Goal: Task Accomplishment & Management: Manage account settings

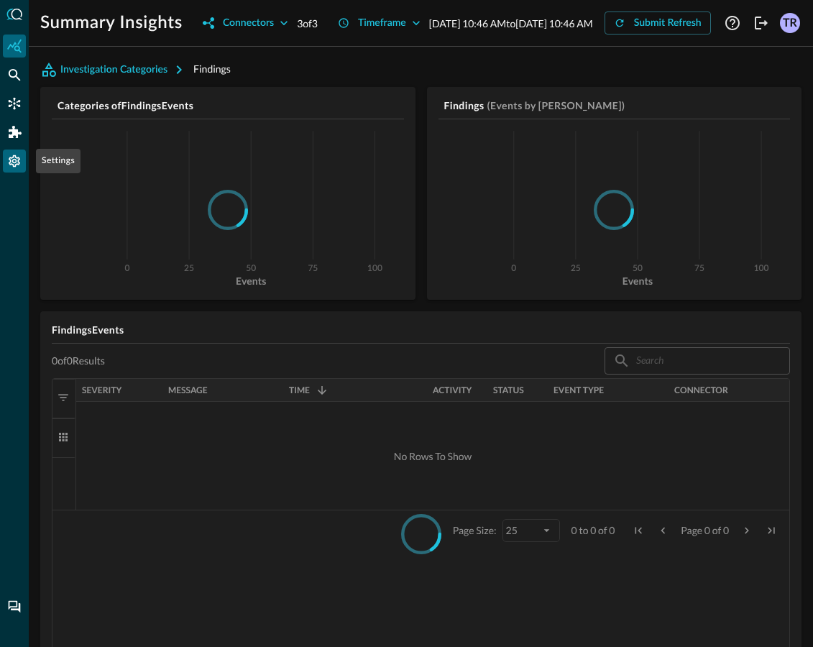
click at [23, 167] on div "Settings" at bounding box center [14, 161] width 23 height 23
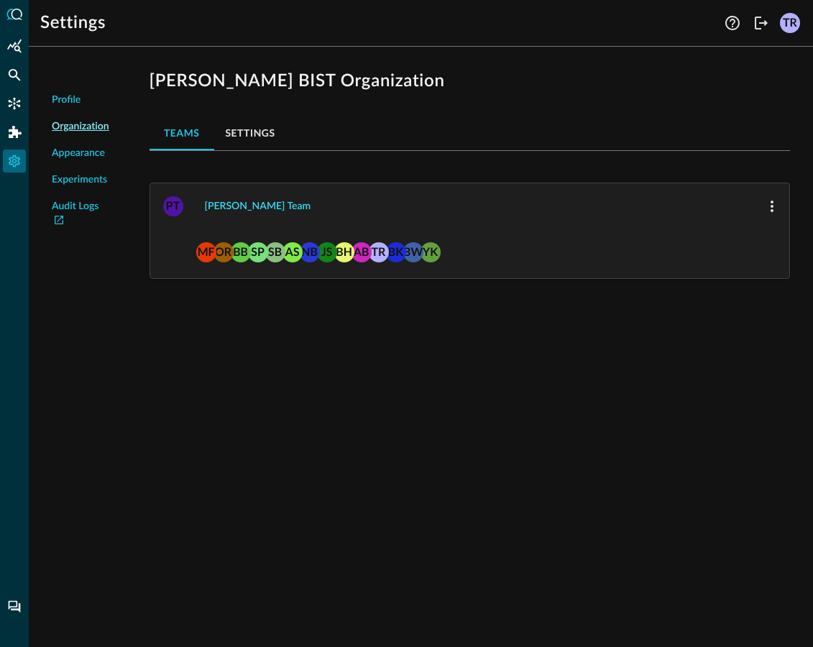
click at [225, 208] on div "[PERSON_NAME] Team" at bounding box center [258, 207] width 106 height 18
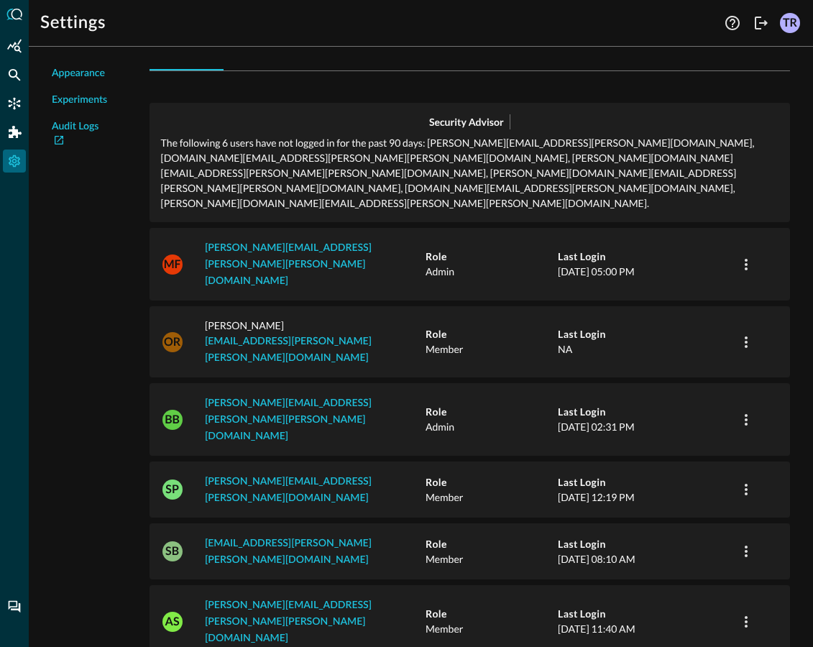
scroll to position [83, 0]
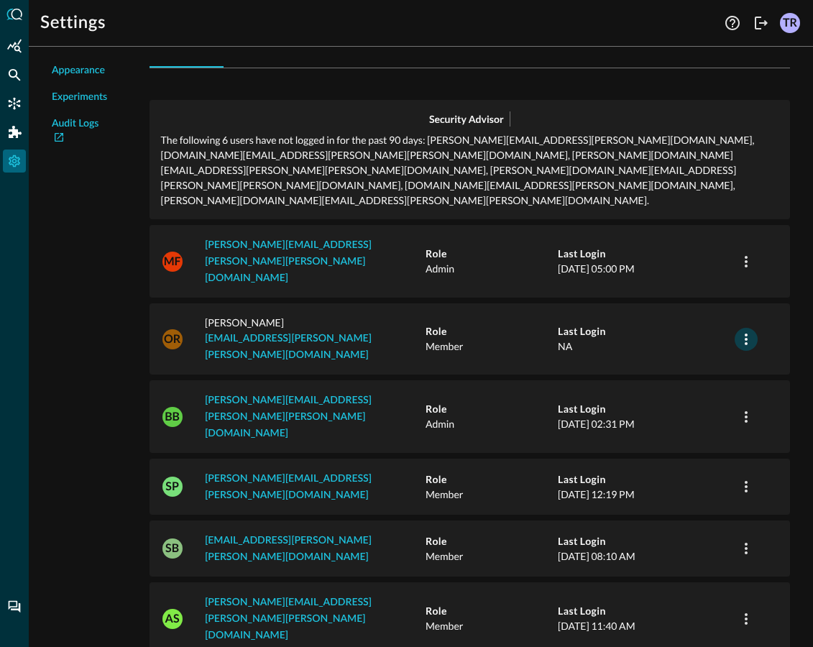
click at [748, 331] on icon "button" at bounding box center [746, 339] width 17 height 17
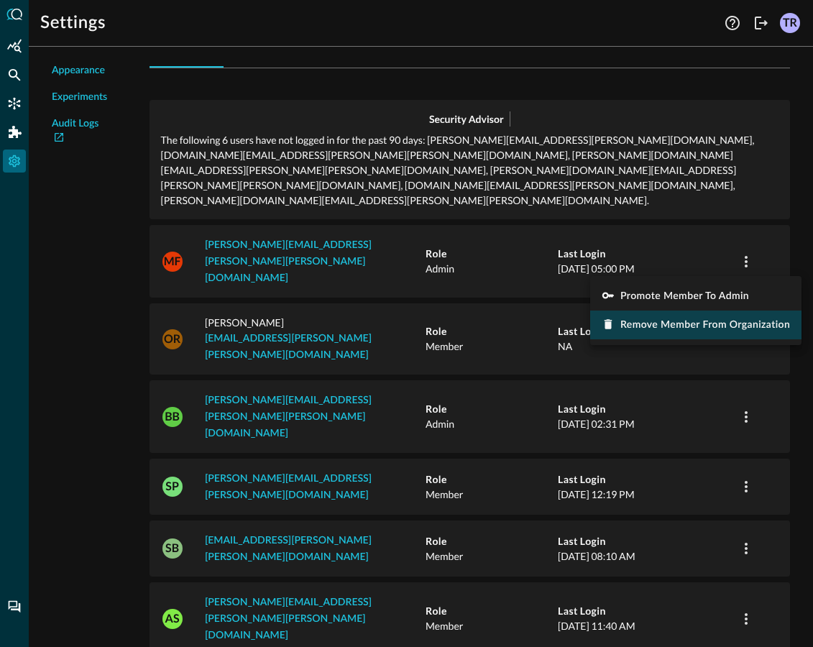
click at [669, 322] on span "Remove Member from Organization" at bounding box center [705, 325] width 170 height 10
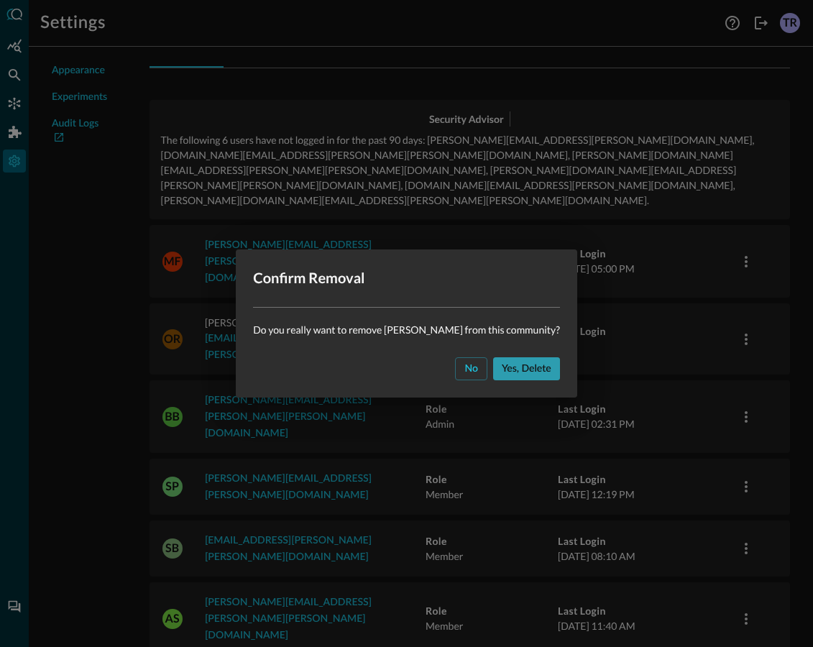
click at [502, 368] on div "Yes, delete" at bounding box center [527, 369] width 50 height 18
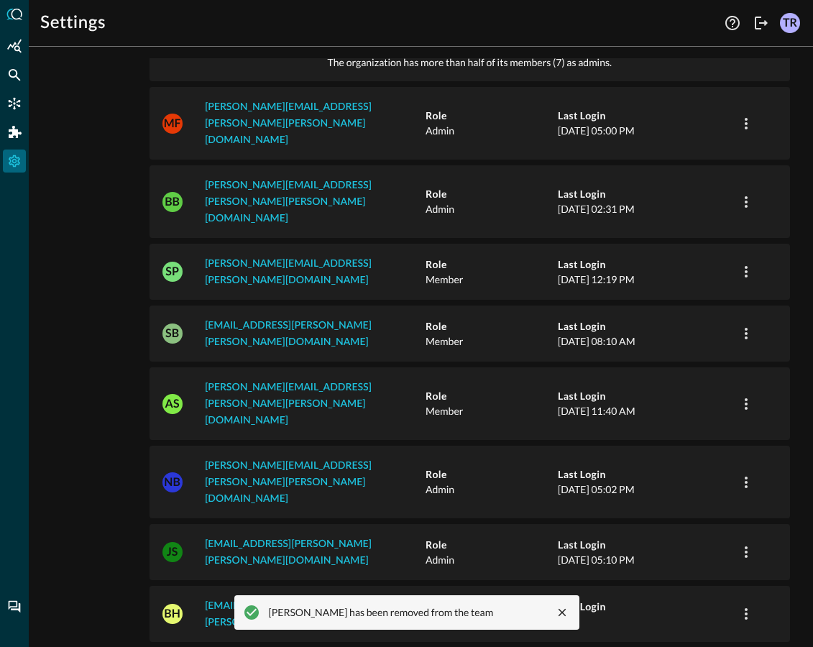
scroll to position [203, 0]
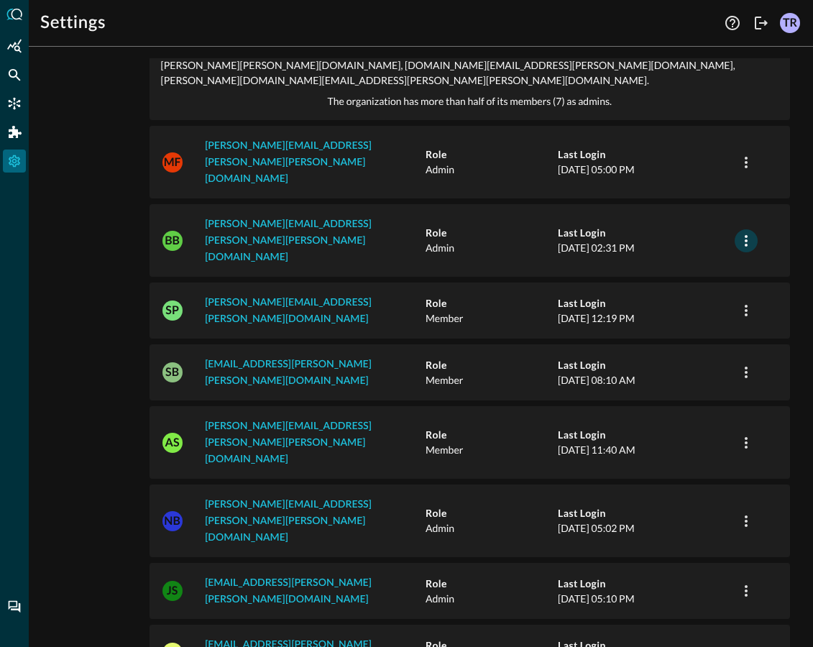
click at [743, 232] on icon "button" at bounding box center [746, 240] width 17 height 17
click at [483, 227] on div at bounding box center [406, 323] width 813 height 647
click at [746, 305] on icon "button" at bounding box center [746, 311] width 3 height 12
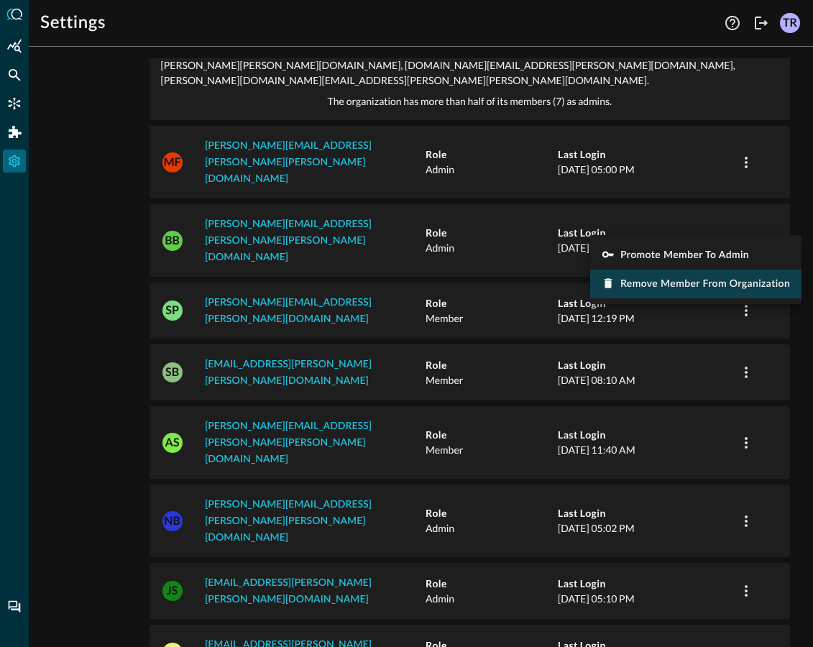
click at [670, 283] on span "Remove Member from Organization" at bounding box center [705, 284] width 170 height 10
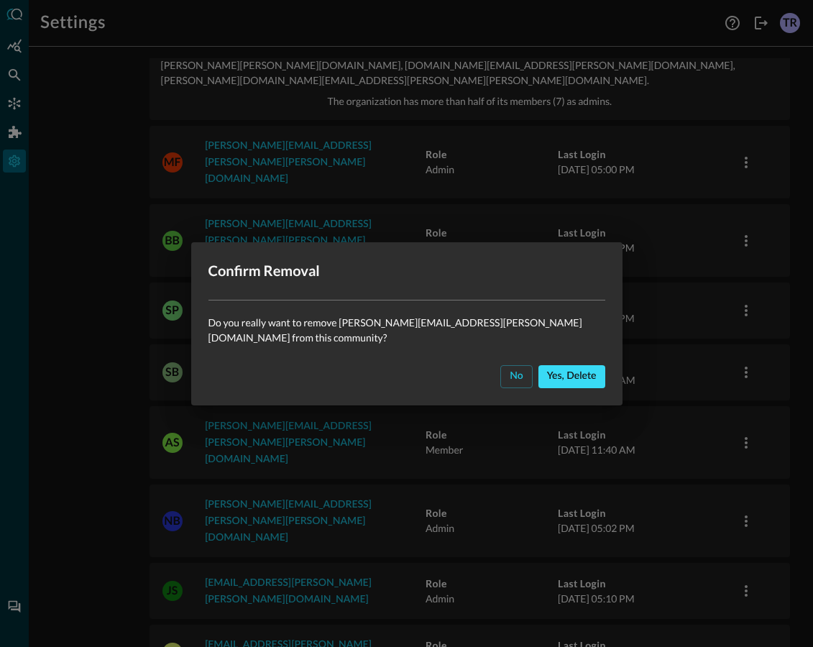
click at [550, 376] on div "Yes, delete" at bounding box center [572, 376] width 50 height 18
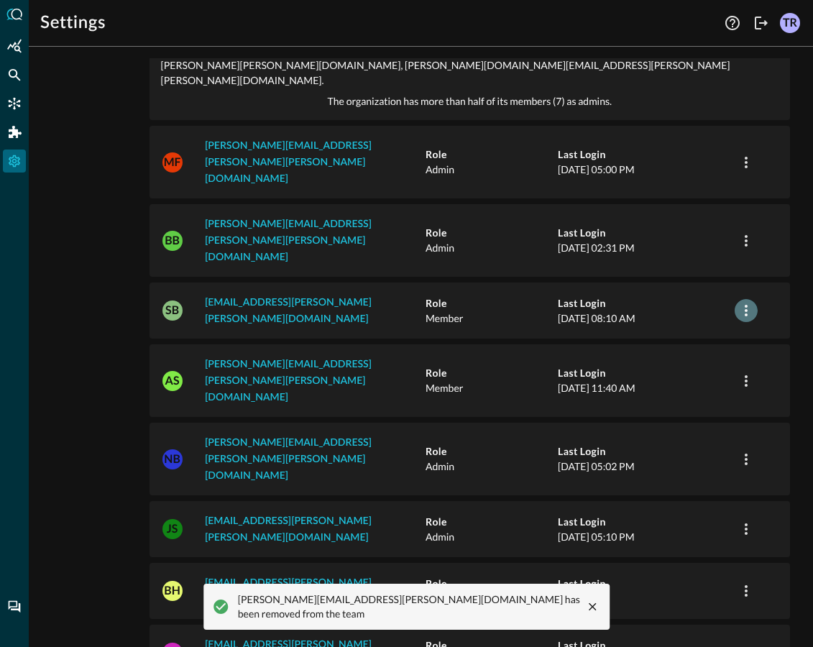
click at [745, 305] on icon "button" at bounding box center [746, 311] width 3 height 12
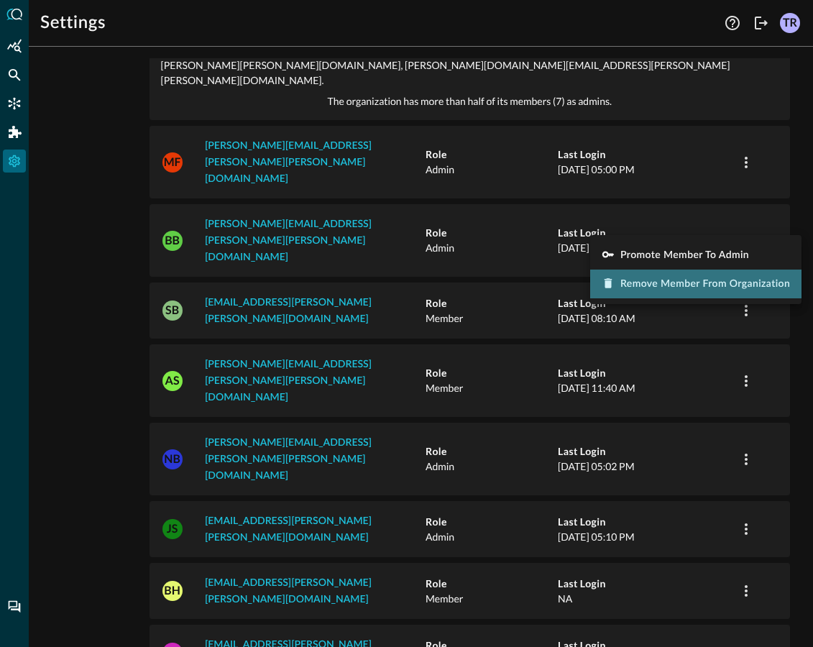
click at [675, 286] on span "Remove Member from Organization" at bounding box center [705, 284] width 170 height 10
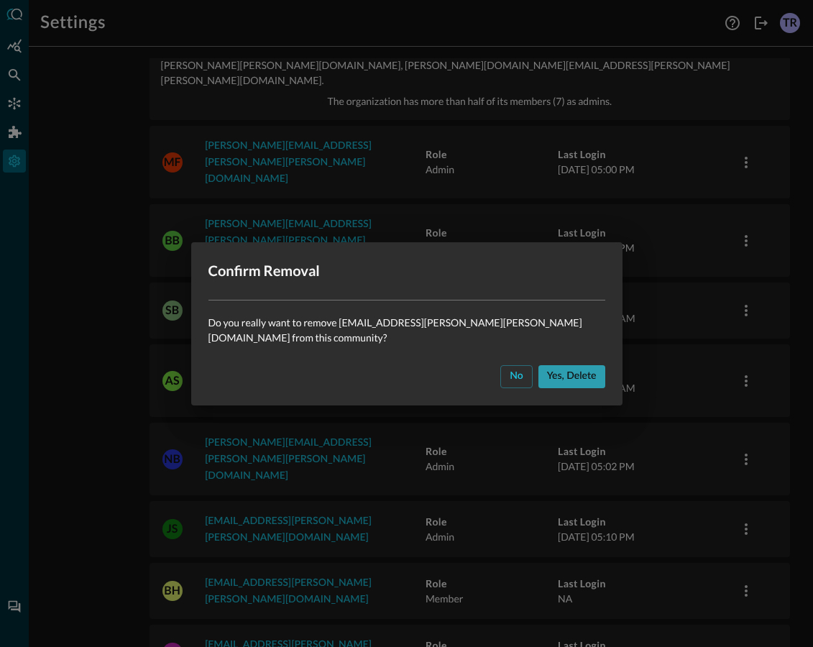
click at [568, 365] on button "Yes, delete" at bounding box center [571, 376] width 67 height 23
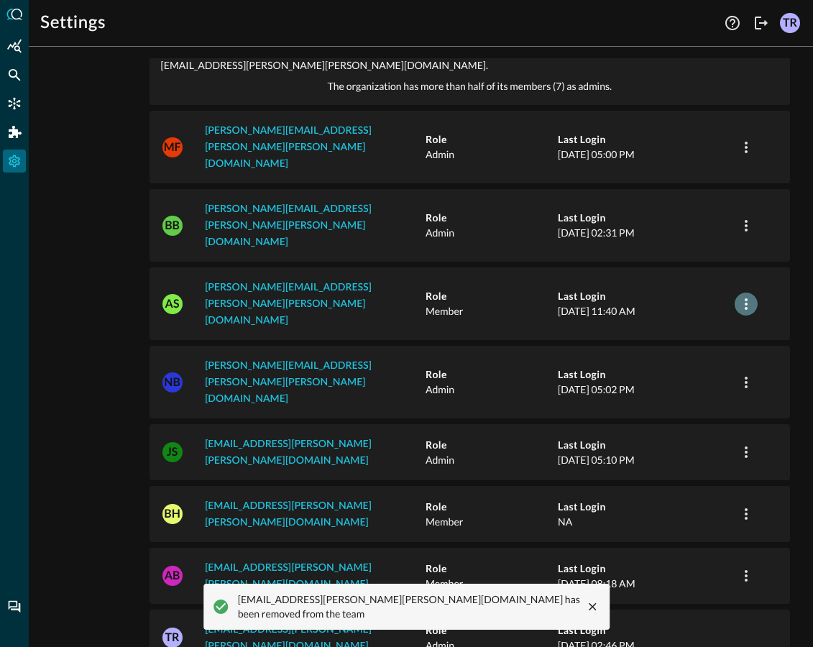
click at [750, 295] on icon "button" at bounding box center [746, 303] width 17 height 17
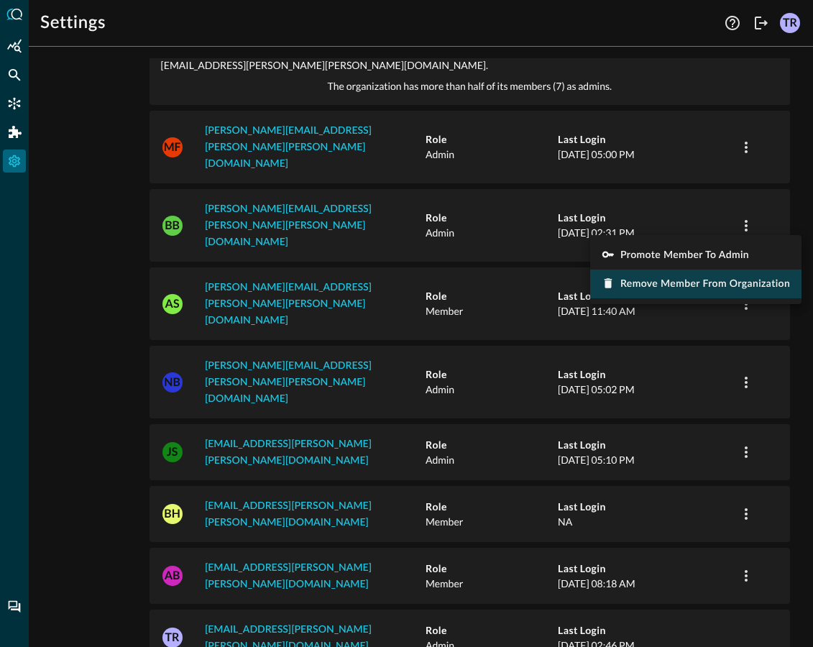
click at [658, 284] on span "Remove Member from Organization" at bounding box center [705, 284] width 170 height 10
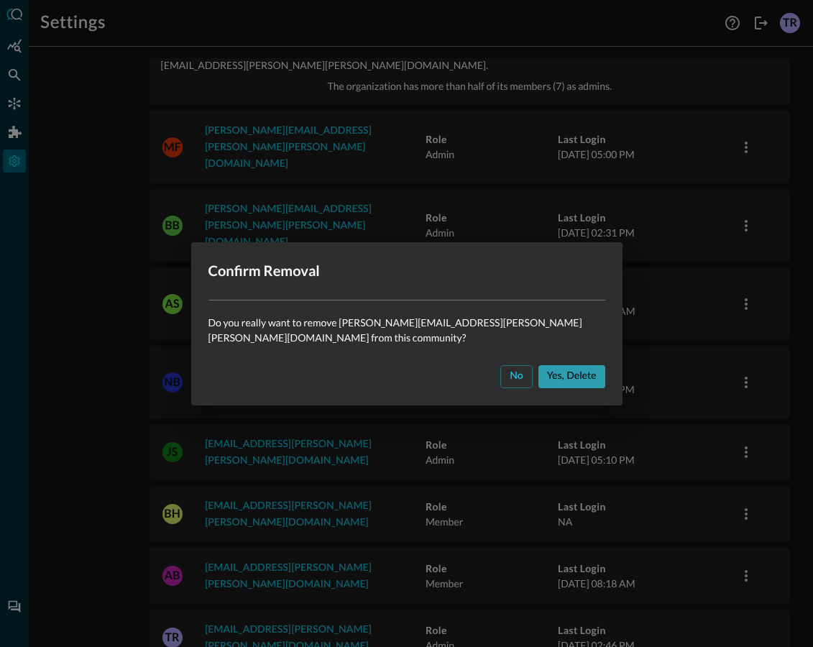
click at [547, 372] on div "Yes, delete" at bounding box center [572, 376] width 50 height 18
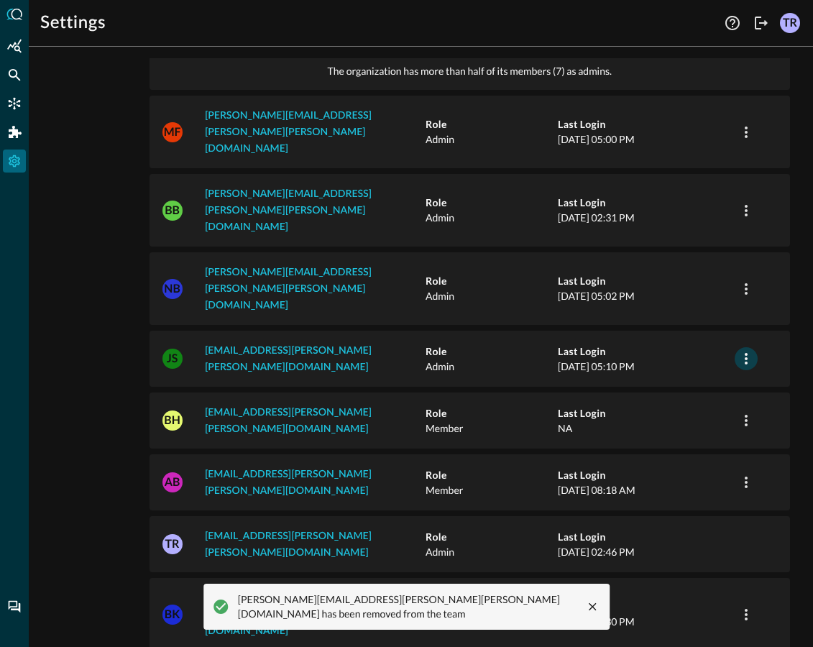
click at [752, 350] on icon "button" at bounding box center [746, 358] width 17 height 17
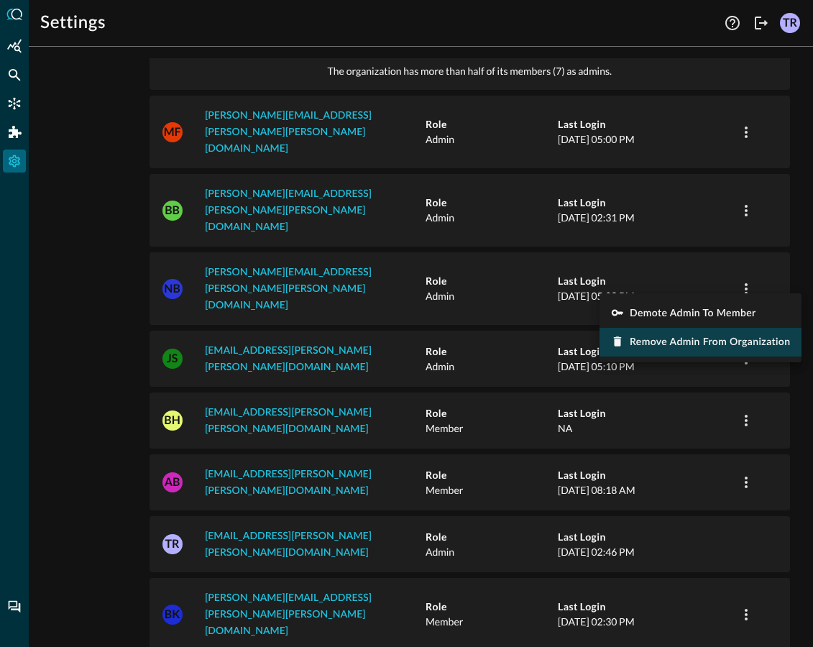
click at [679, 341] on span "Remove Admin from Organization" at bounding box center [710, 342] width 160 height 10
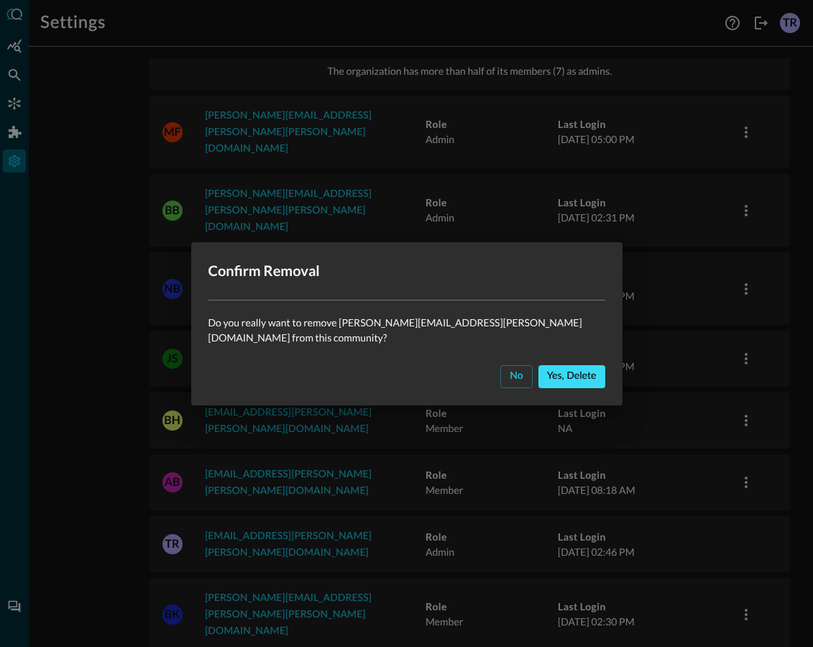
click at [547, 368] on div "Yes, delete" at bounding box center [572, 376] width 50 height 18
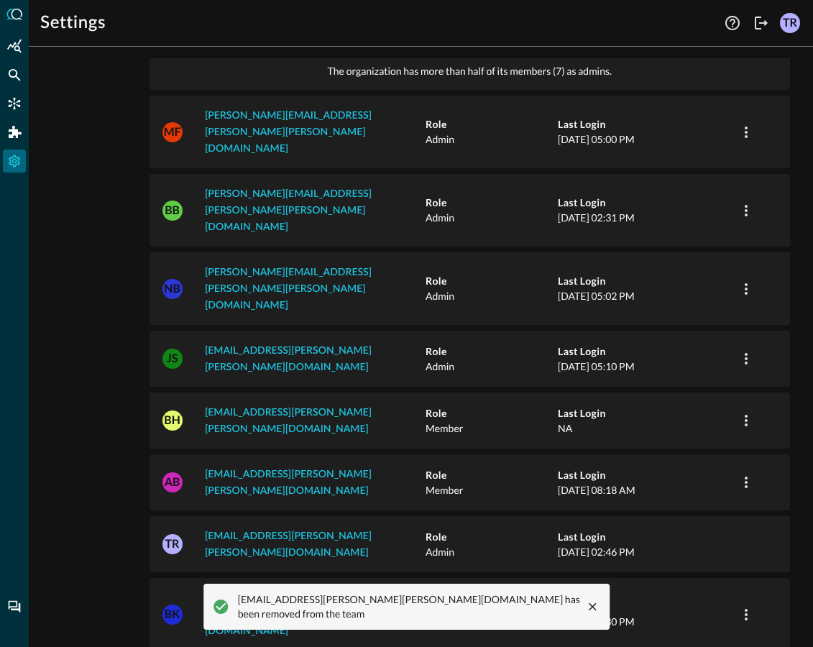
scroll to position [160, 0]
